Goal: Task Accomplishment & Management: Manage account settings

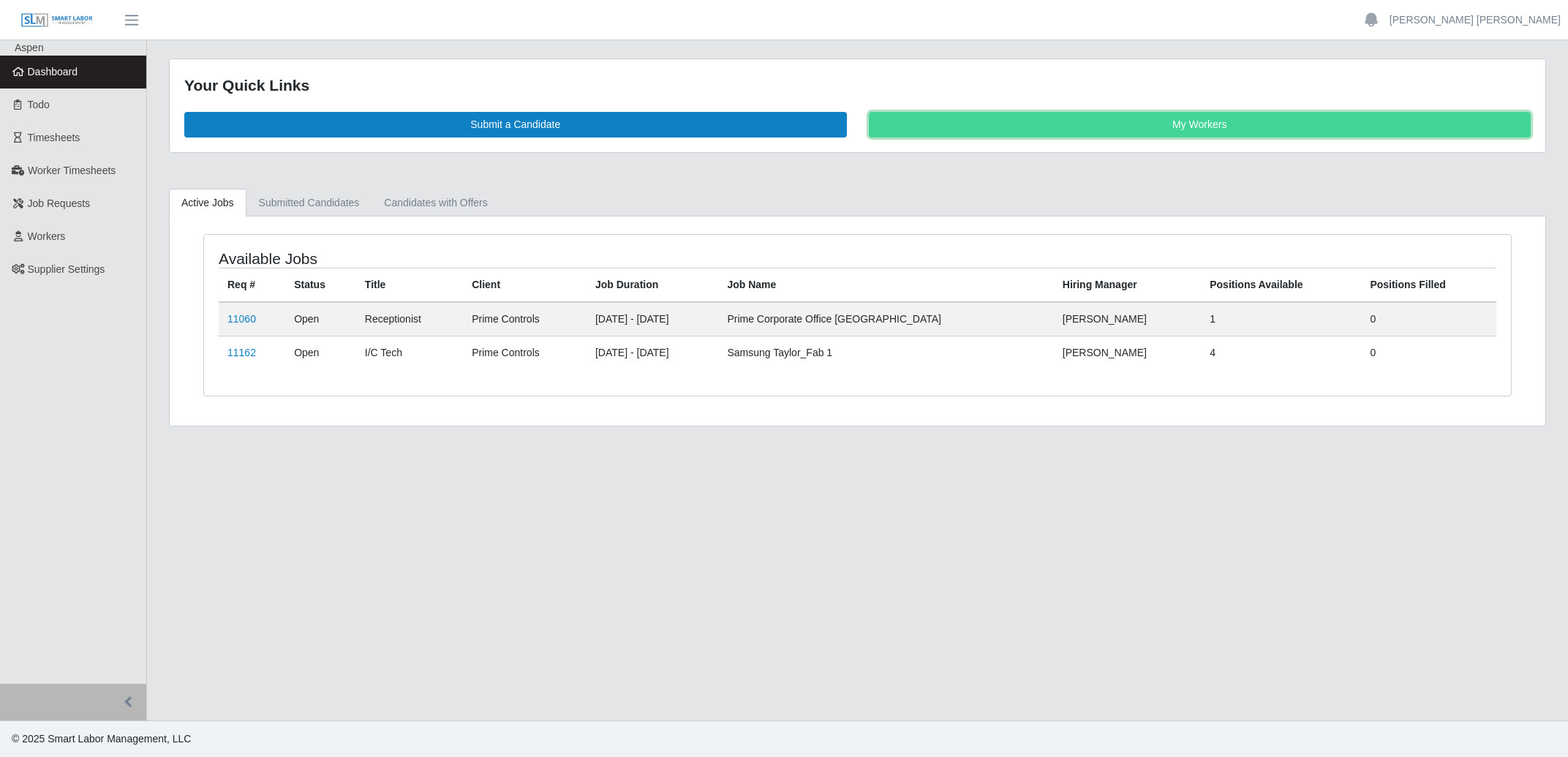
click at [1179, 127] on link "My Workers" at bounding box center [1200, 124] width 662 height 26
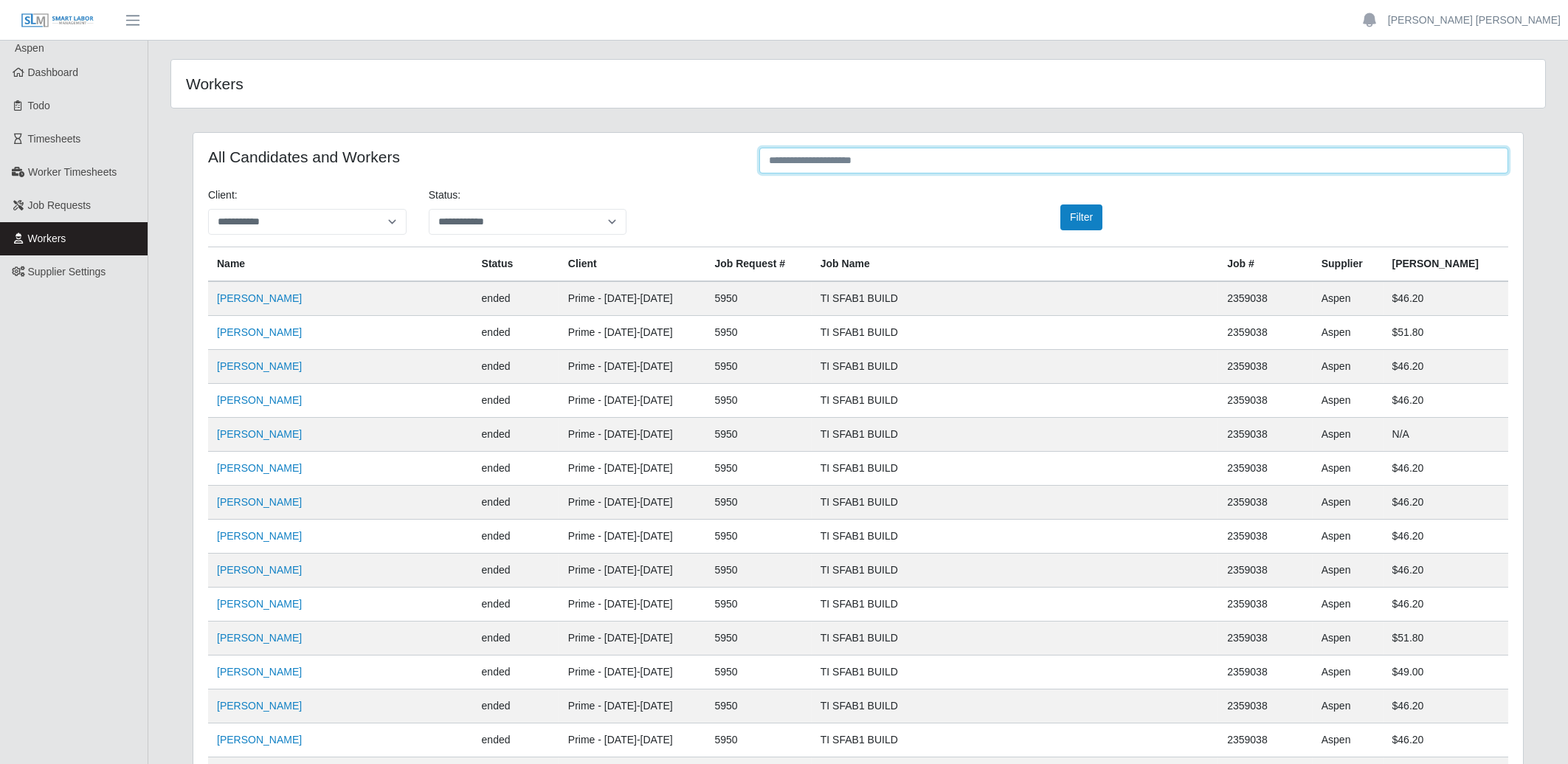
click at [928, 153] on input "text" at bounding box center [1133, 160] width 749 height 26
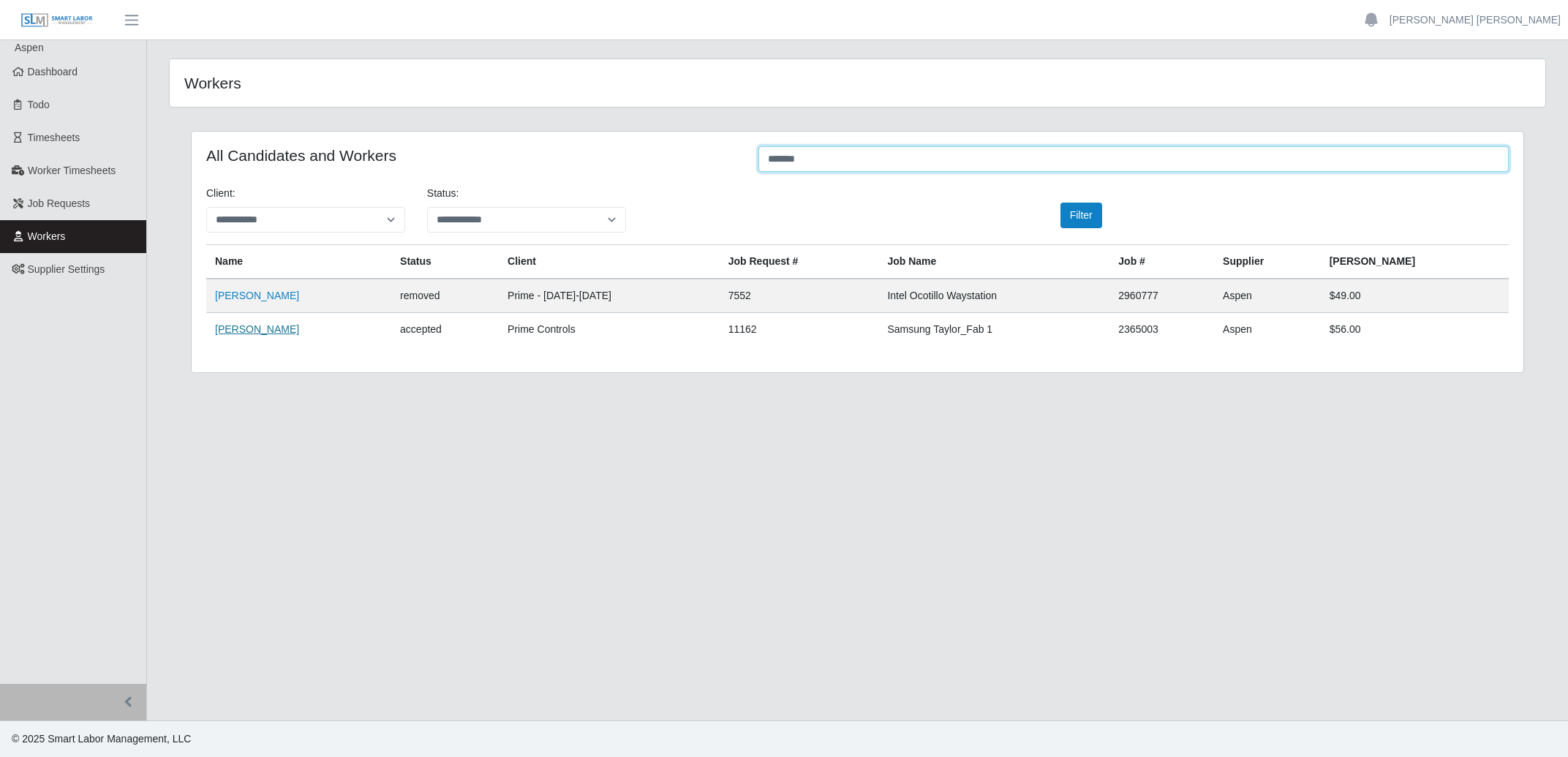
type input "*******"
click at [260, 332] on link "Gilbert Curiel" at bounding box center [257, 329] width 84 height 12
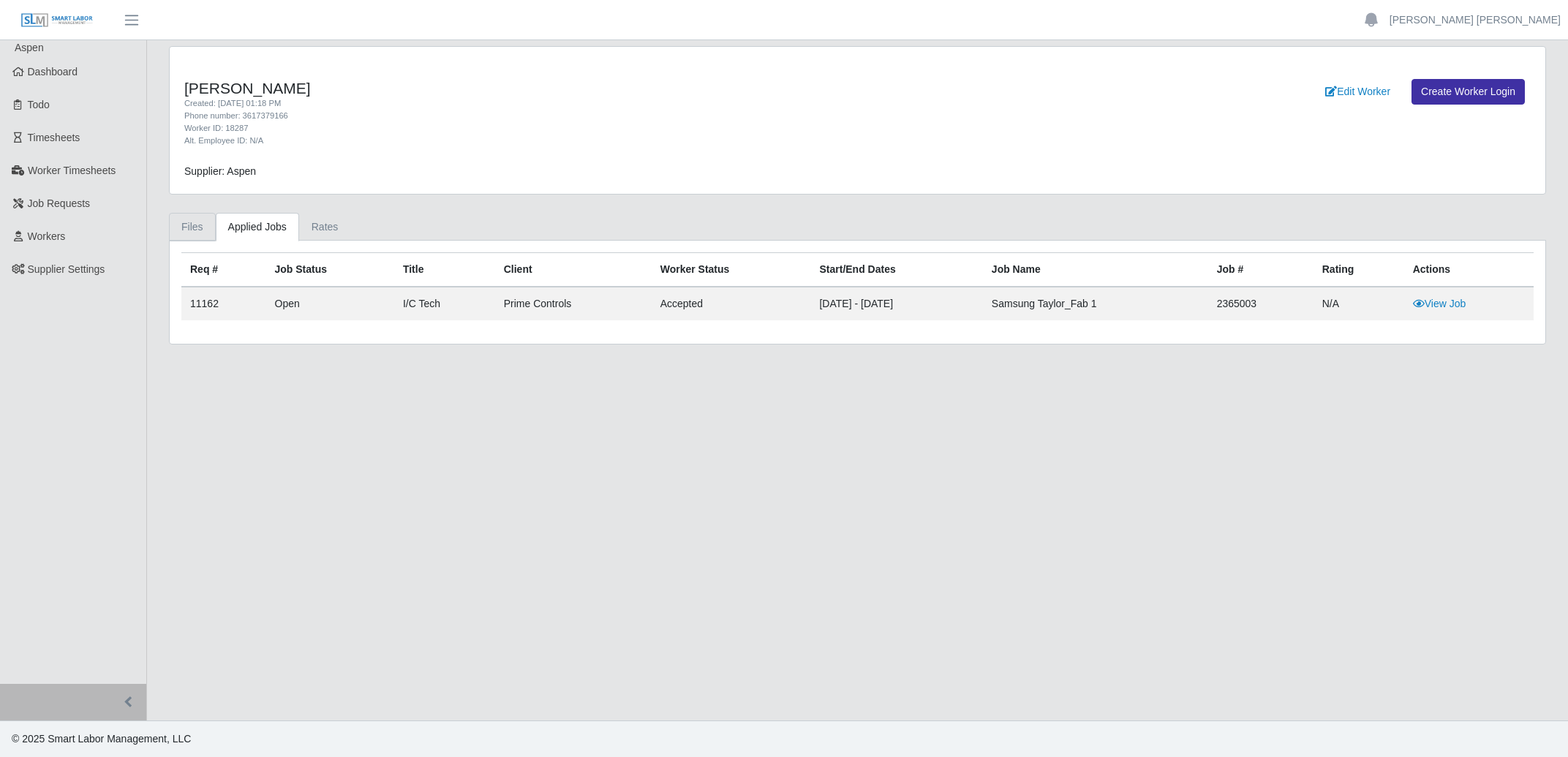
click at [187, 225] on link "Files" at bounding box center [192, 227] width 47 height 29
click at [198, 230] on link "Files" at bounding box center [192, 227] width 47 height 29
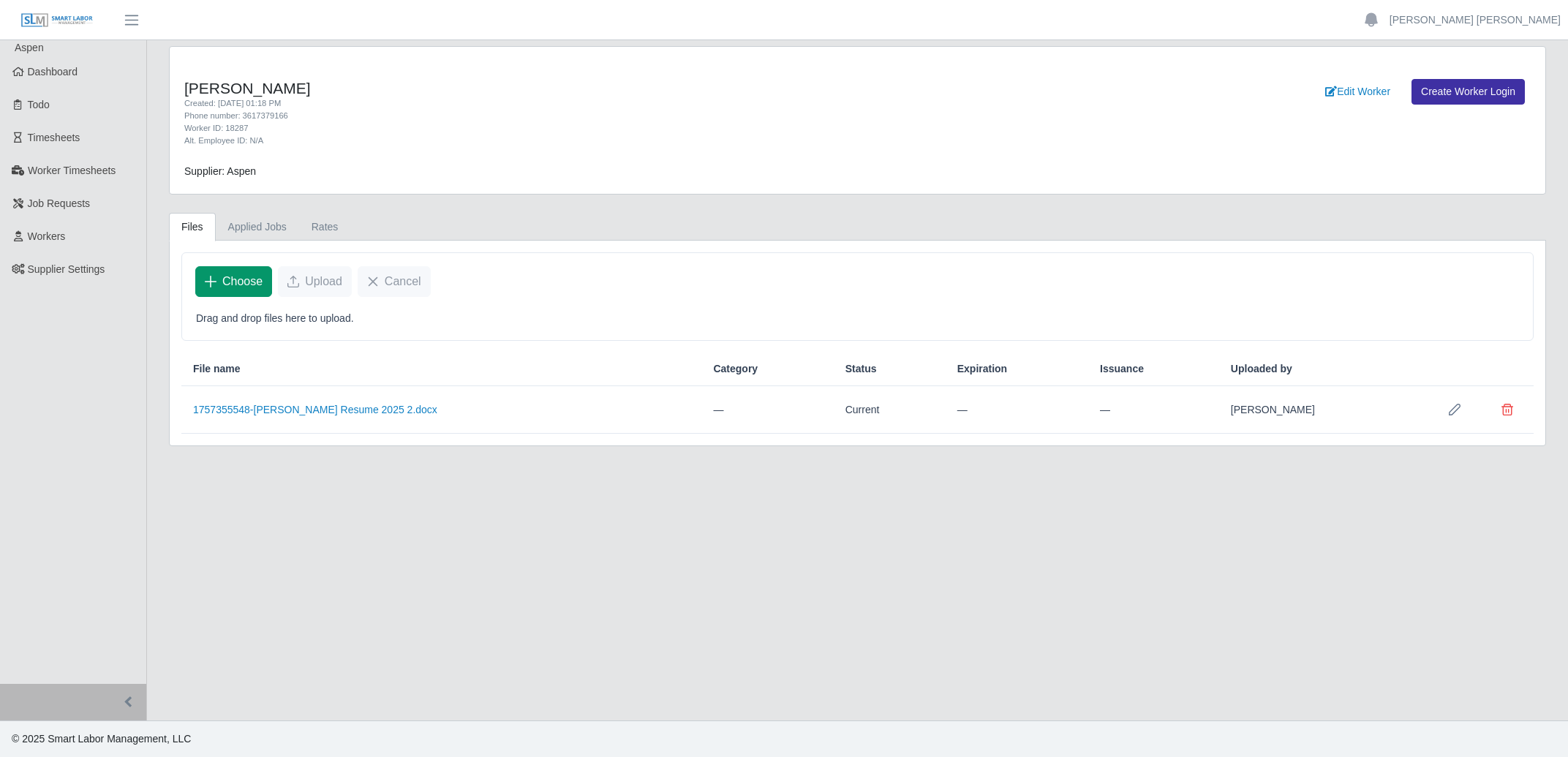
click at [226, 289] on span "Choose" at bounding box center [242, 281] width 40 height 17
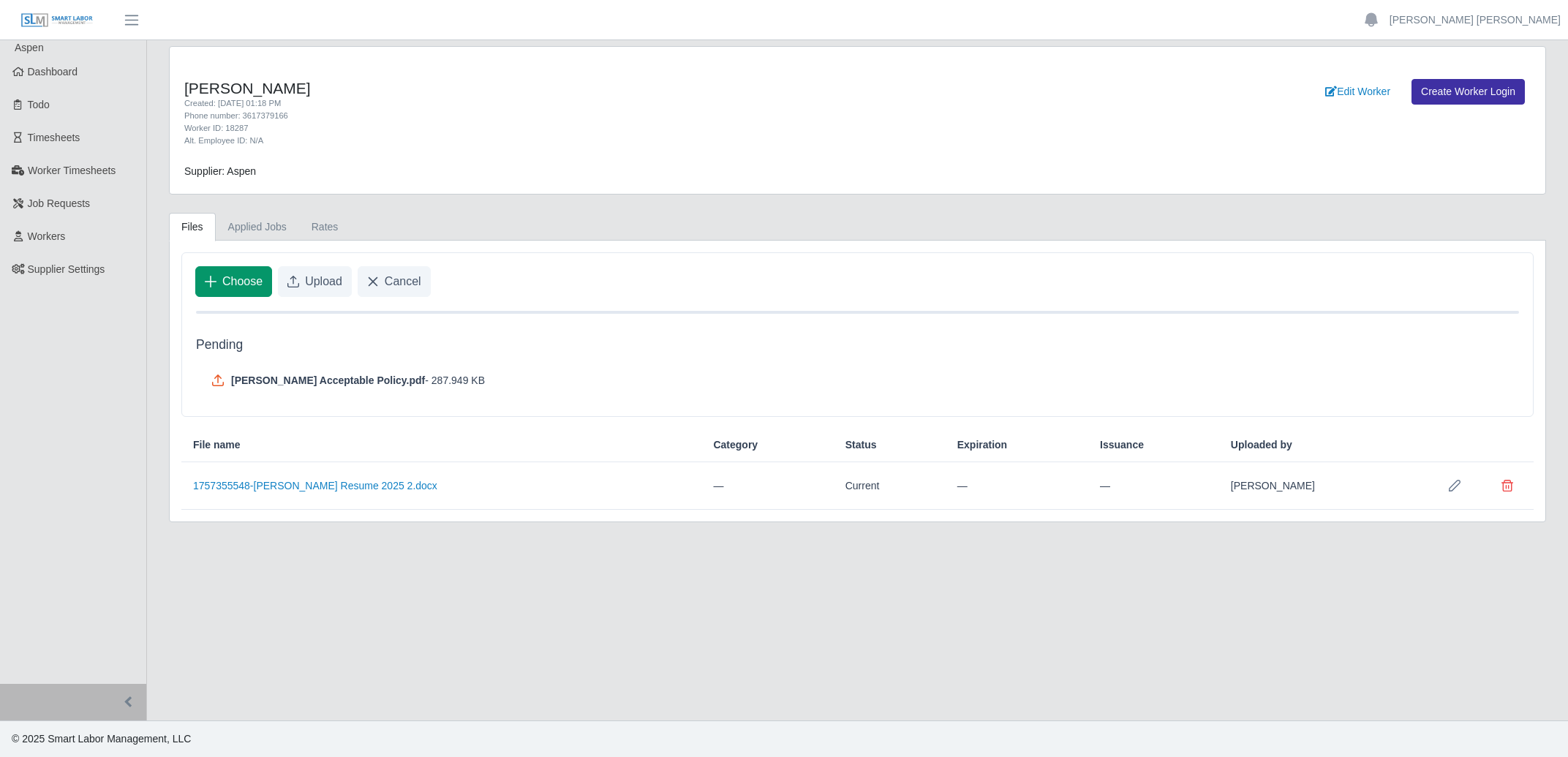
click at [250, 285] on span "Choose" at bounding box center [242, 281] width 40 height 17
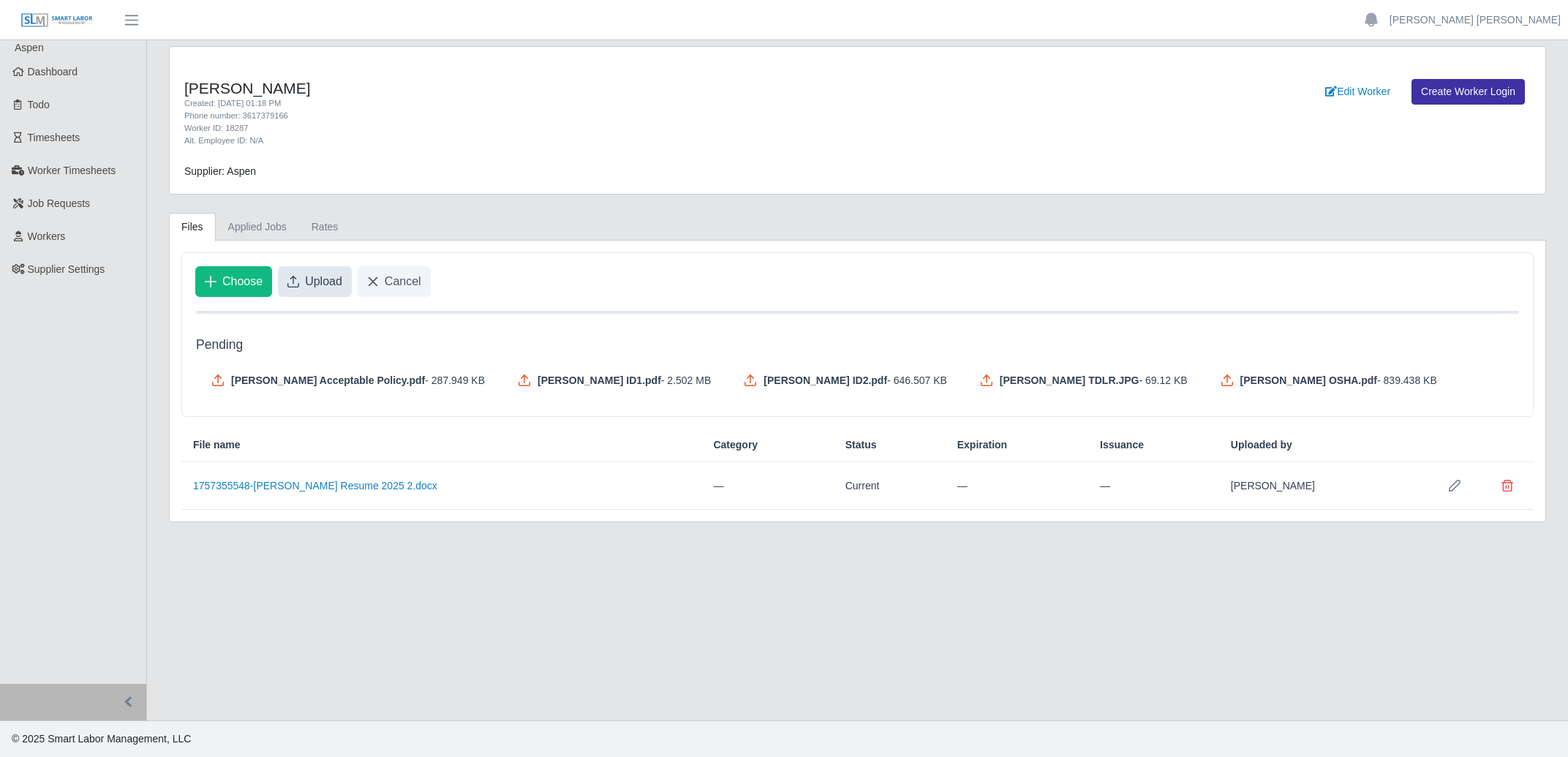
click at [309, 286] on span "Upload" at bounding box center [323, 281] width 37 height 17
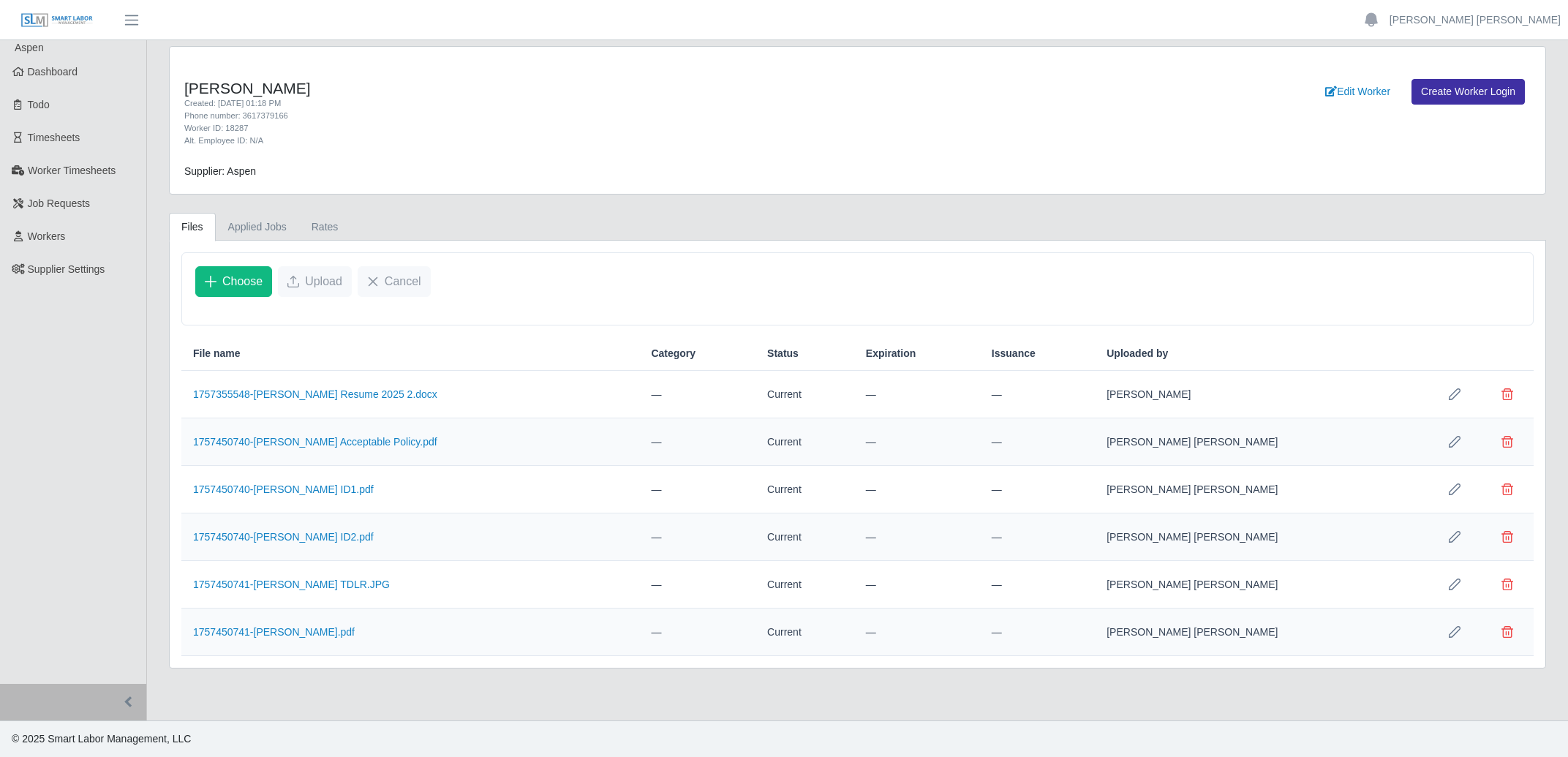
click at [567, 432] on td "1757450740-Gilbert Curiel Jr. Acceptable Policy.pdf" at bounding box center [410, 442] width 458 height 48
click at [527, 174] on div "Supplier: Aspen" at bounding box center [686, 171] width 1026 height 16
click at [58, 72] on span "Dashboard" at bounding box center [53, 72] width 50 height 12
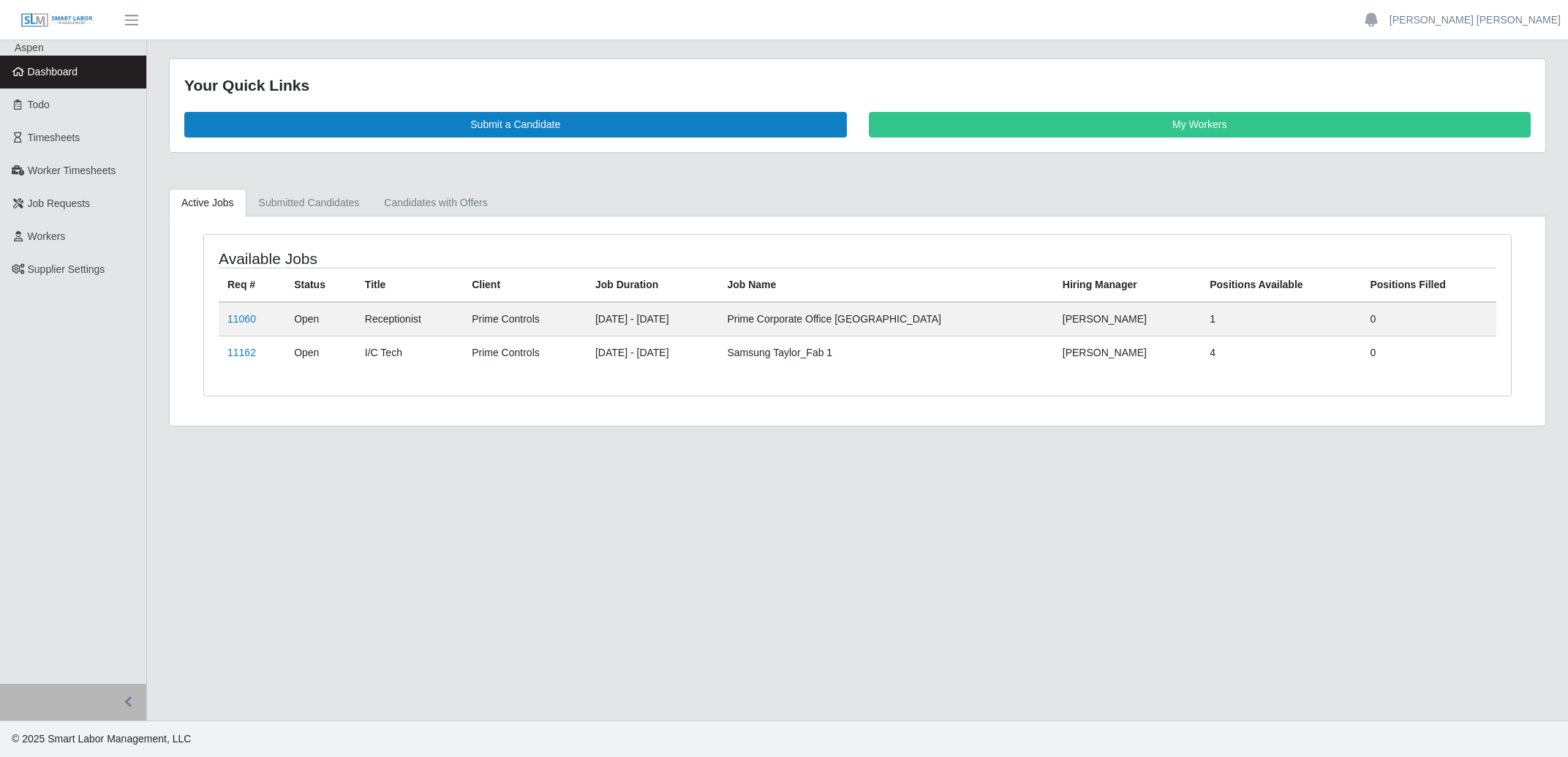
click at [379, 447] on main "Your Quick Links Submit a Candidate My Workers Active Jobs Submitted Candidates…" at bounding box center [857, 380] width 1421 height 680
